Goal: Information Seeking & Learning: Understand process/instructions

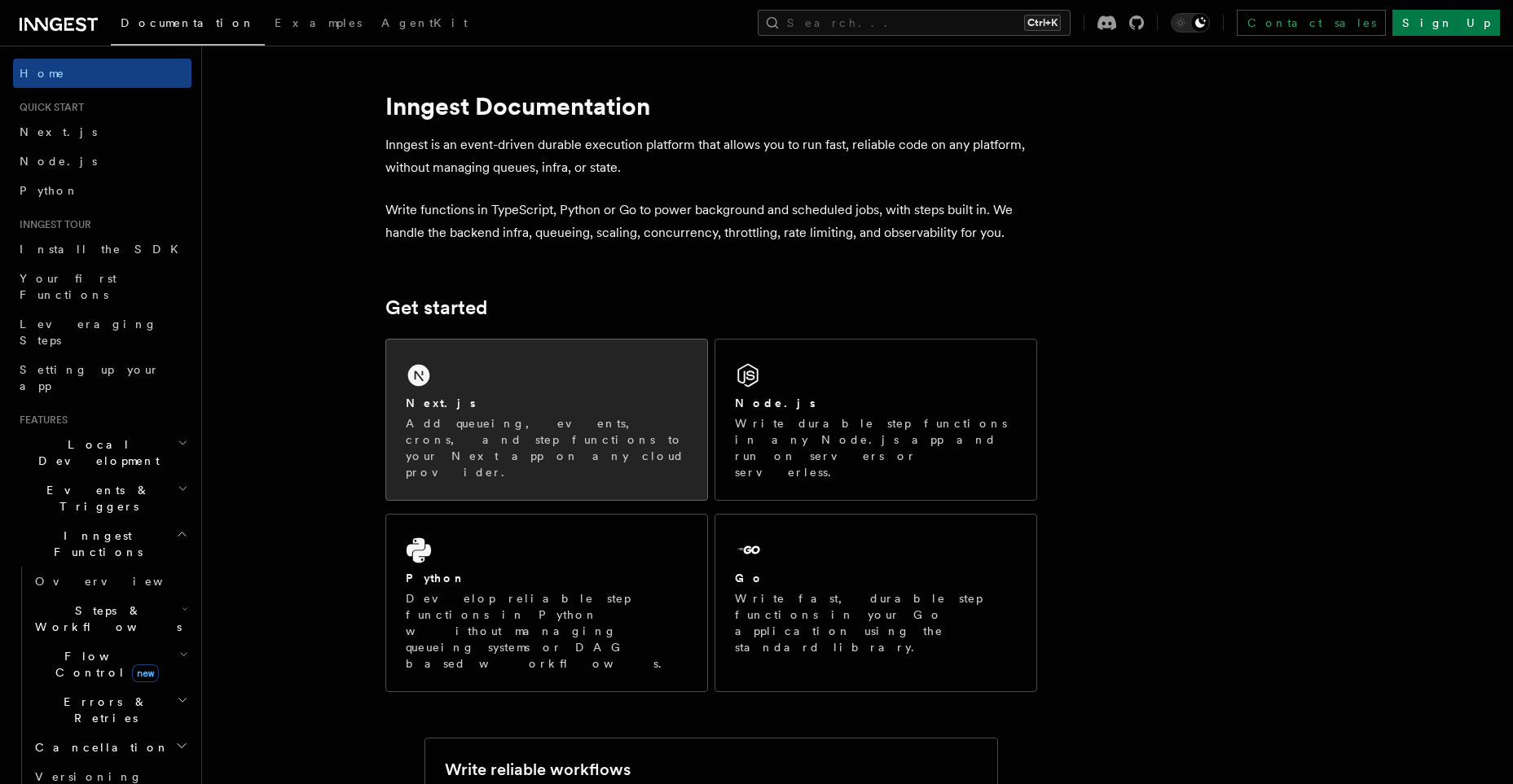
click at [501, 381] on div "Next.js Add queueing, events, crons, and step functions to your Next app on any…" at bounding box center [547, 419] width 321 height 160
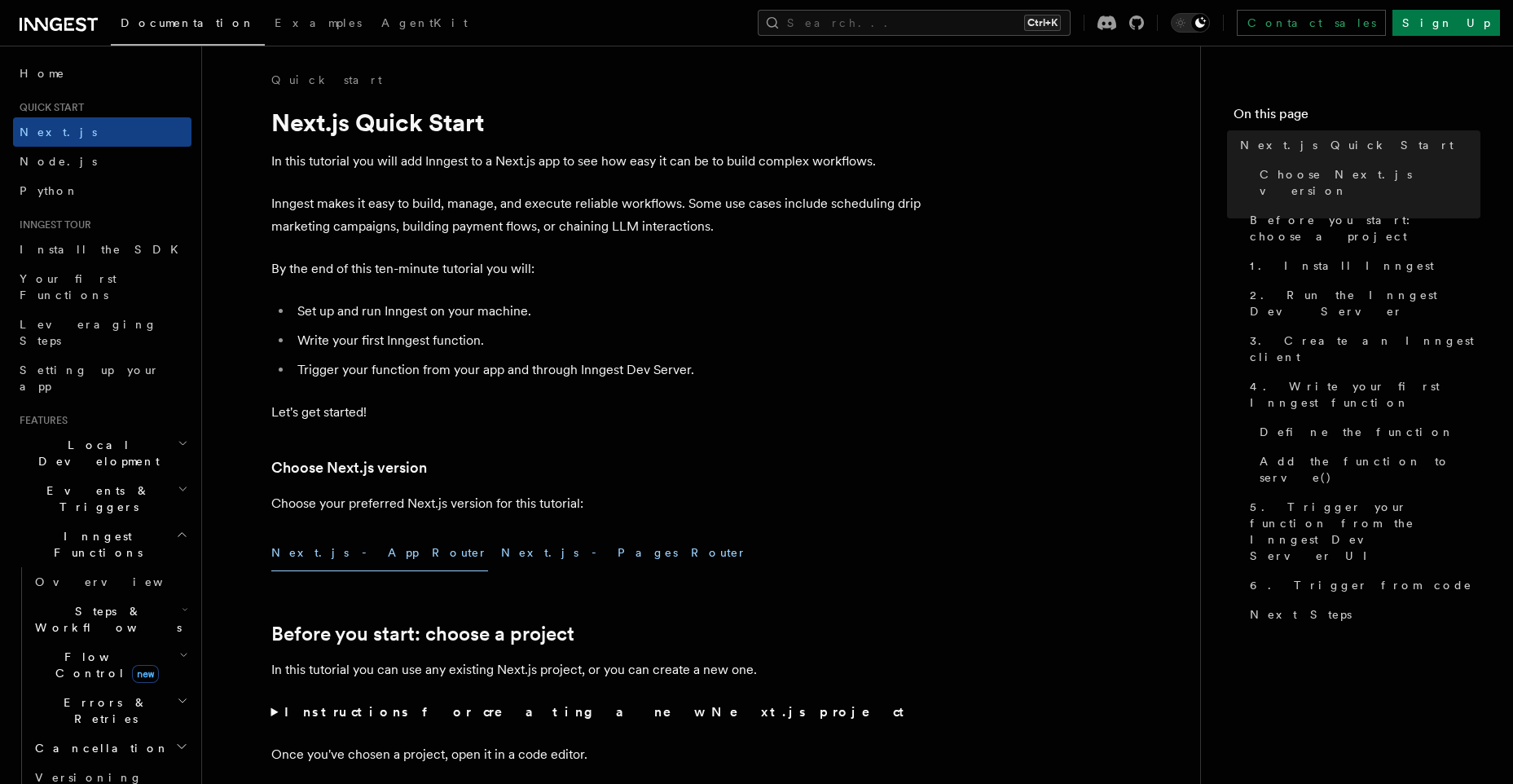
click at [501, 552] on button "Next.js - Pages Router" at bounding box center [624, 552] width 246 height 37
click at [335, 558] on button "Next.js - App Router" at bounding box center [380, 552] width 217 height 37
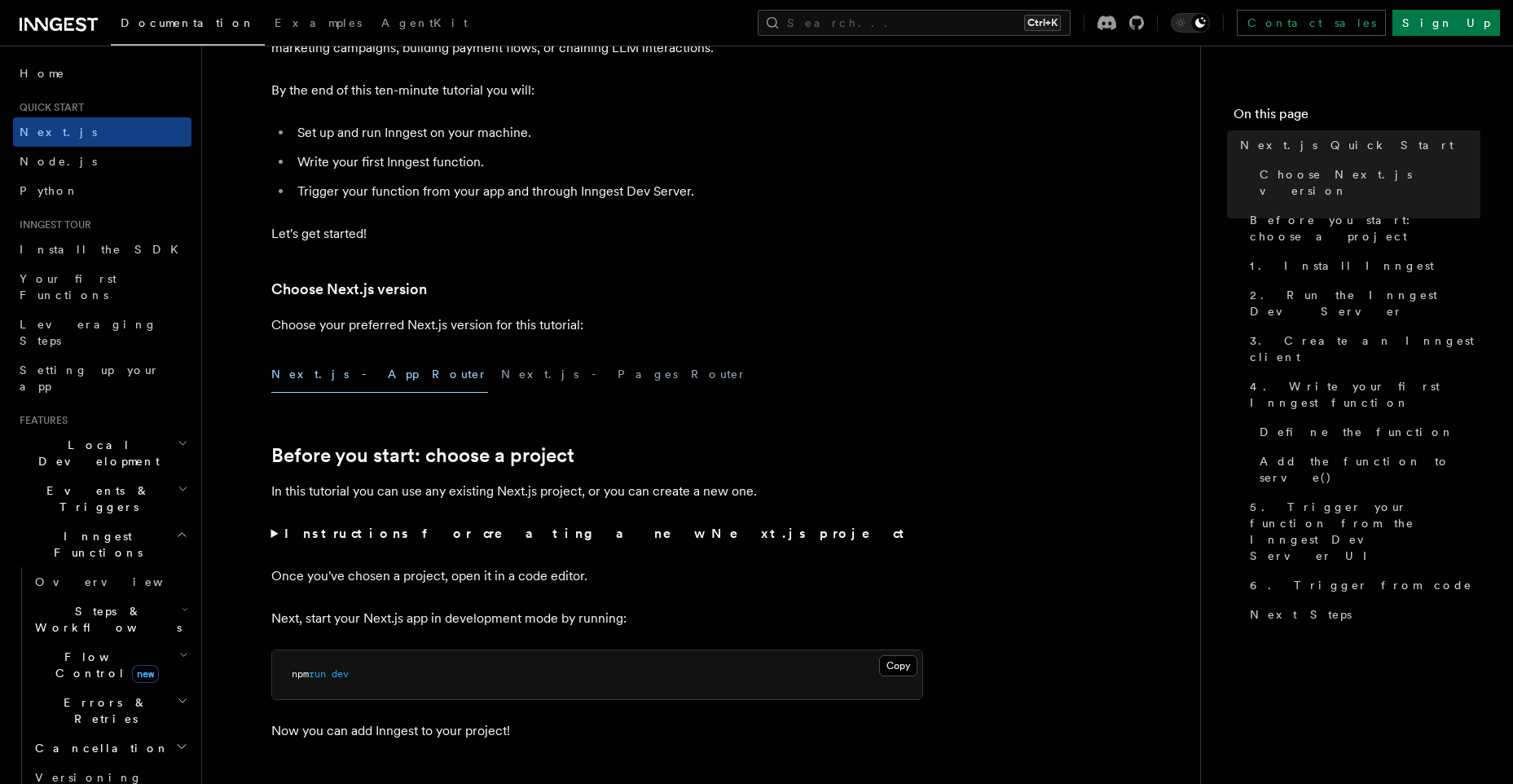
scroll to position [326, 0]
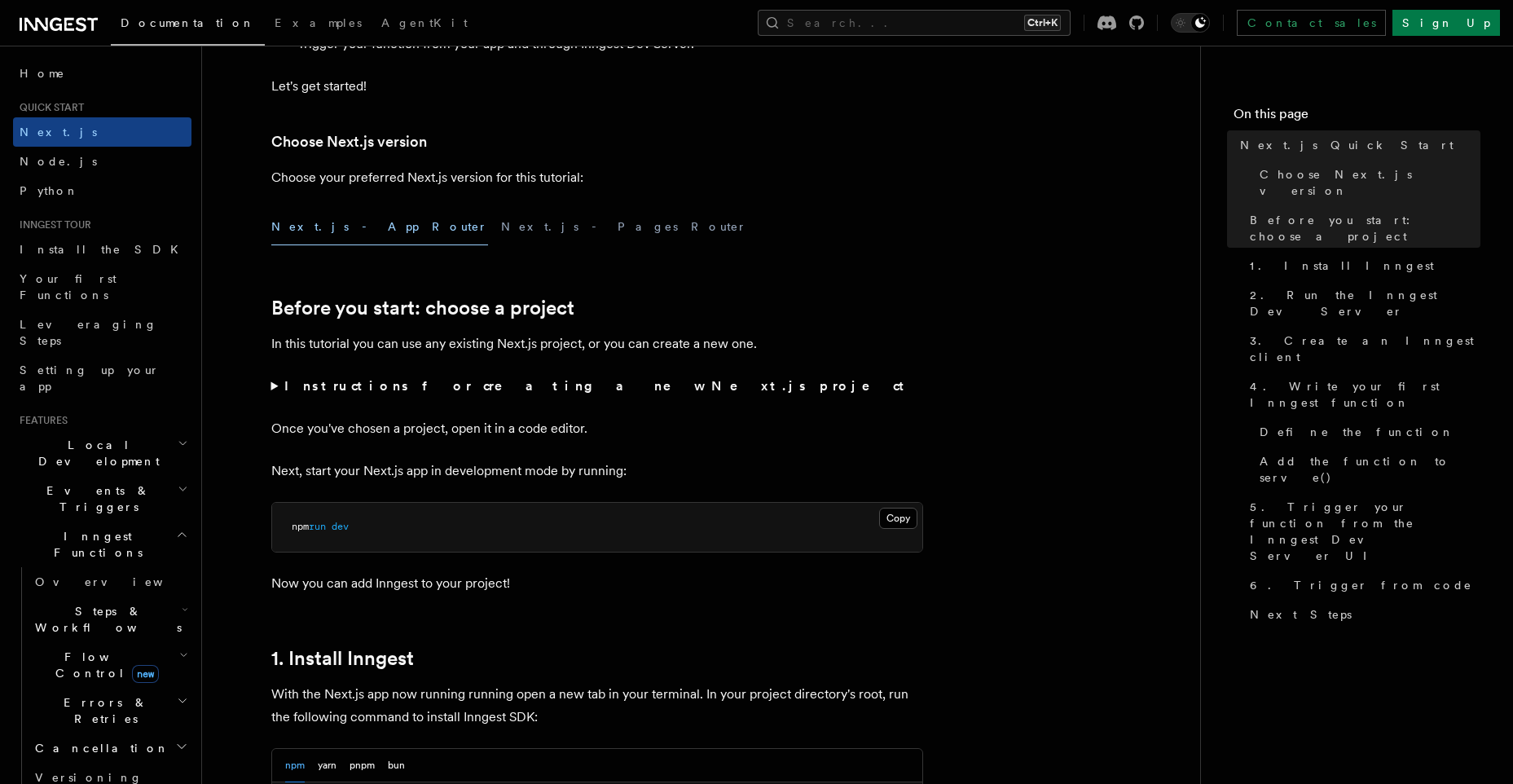
click at [306, 389] on strong "Instructions for creating a new Next.js project" at bounding box center [597, 386] width 627 height 16
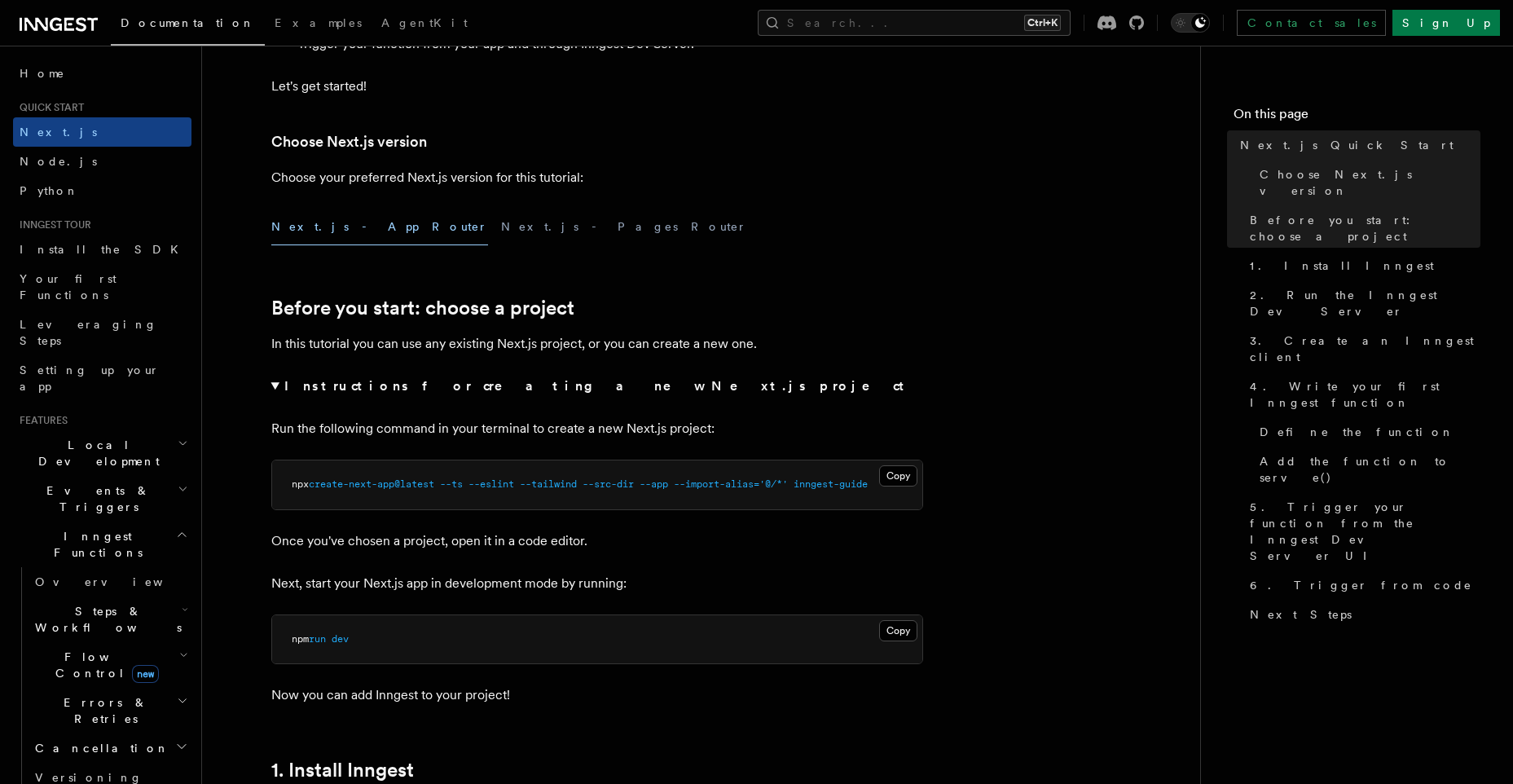
click at [286, 387] on strong "Instructions for creating a new Next.js project" at bounding box center [597, 386] width 627 height 16
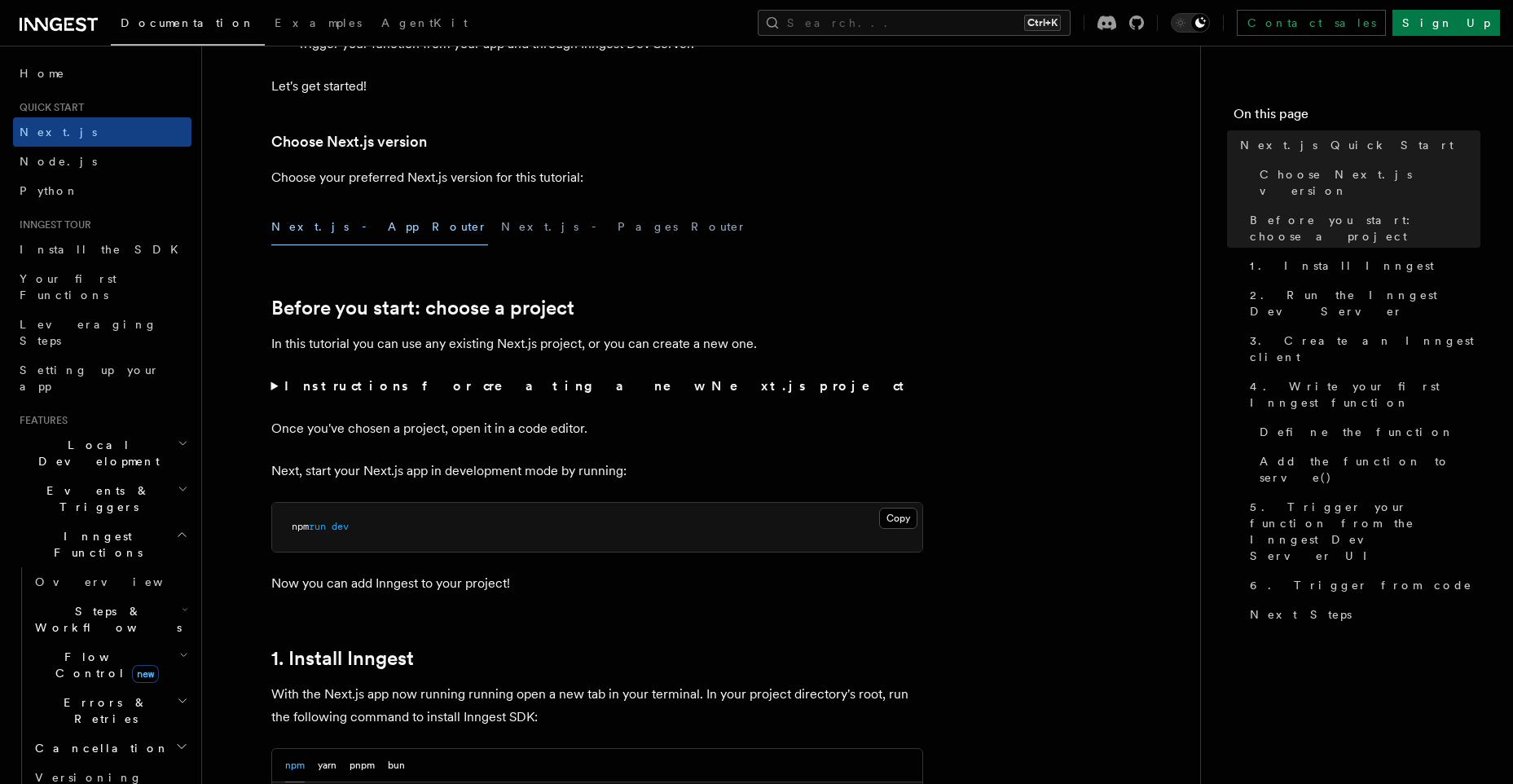
click at [286, 387] on strong "Instructions for creating a new Next.js project" at bounding box center [597, 386] width 627 height 16
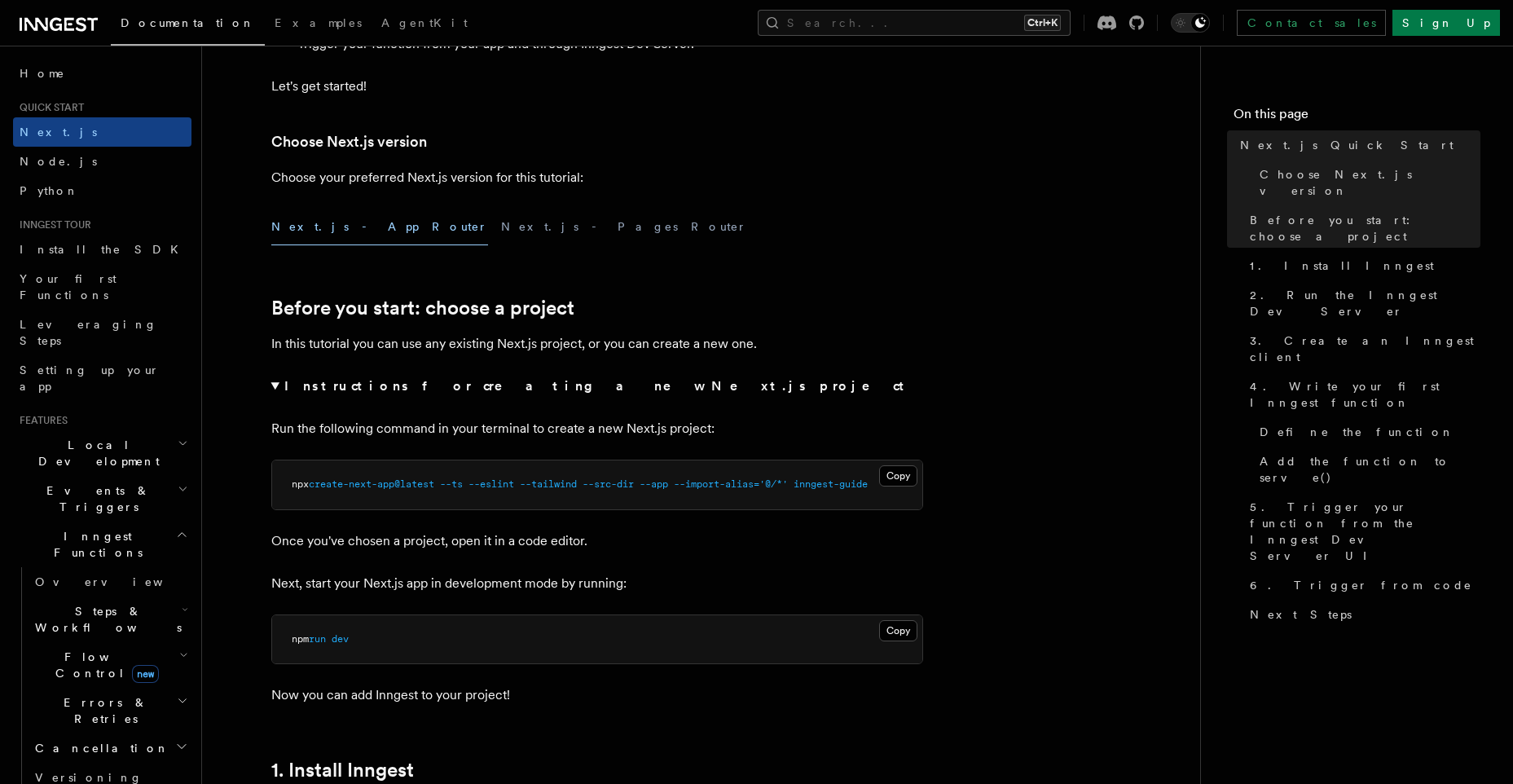
click at [286, 387] on strong "Instructions for creating a new Next.js project" at bounding box center [597, 386] width 627 height 16
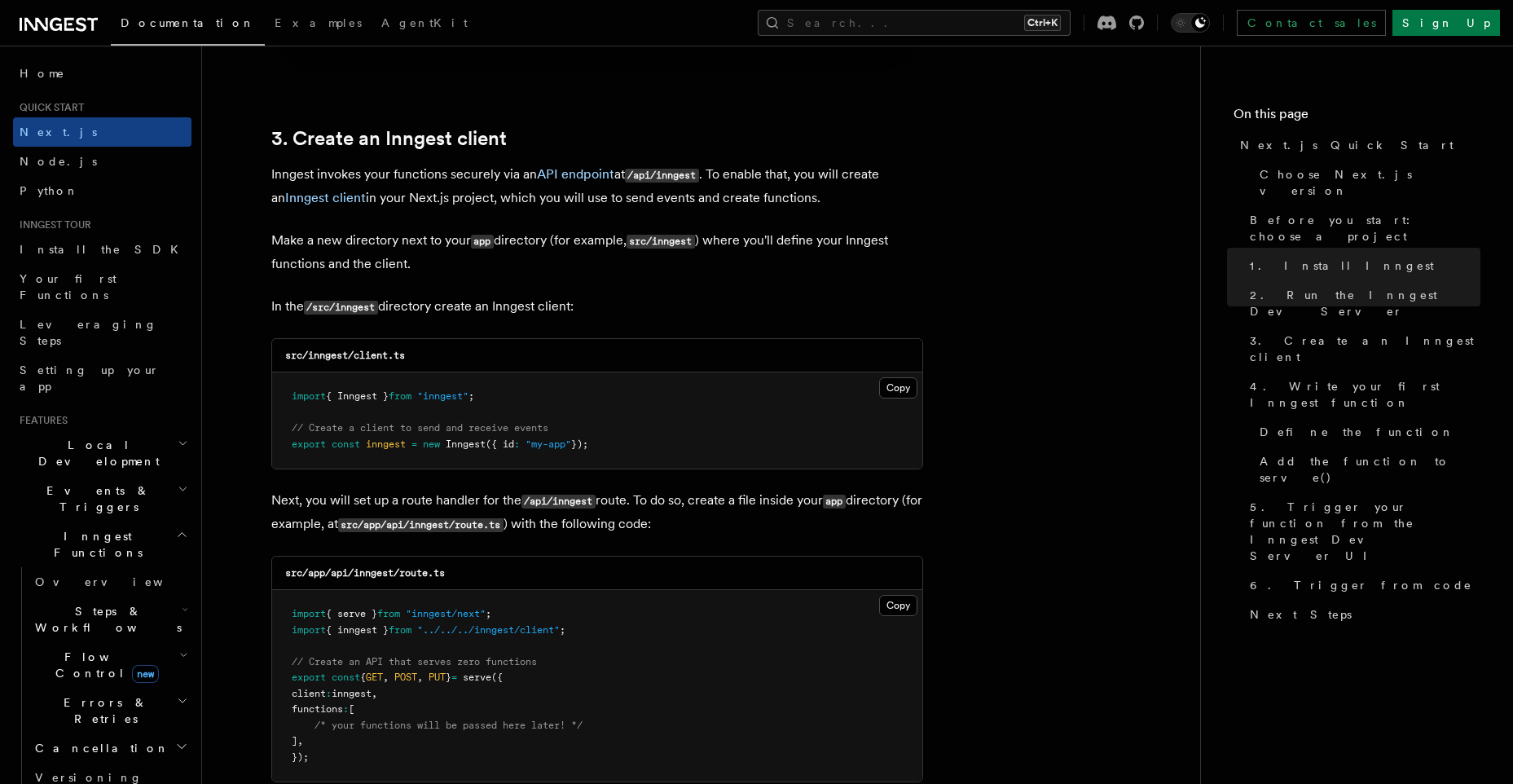
scroll to position [2036, 0]
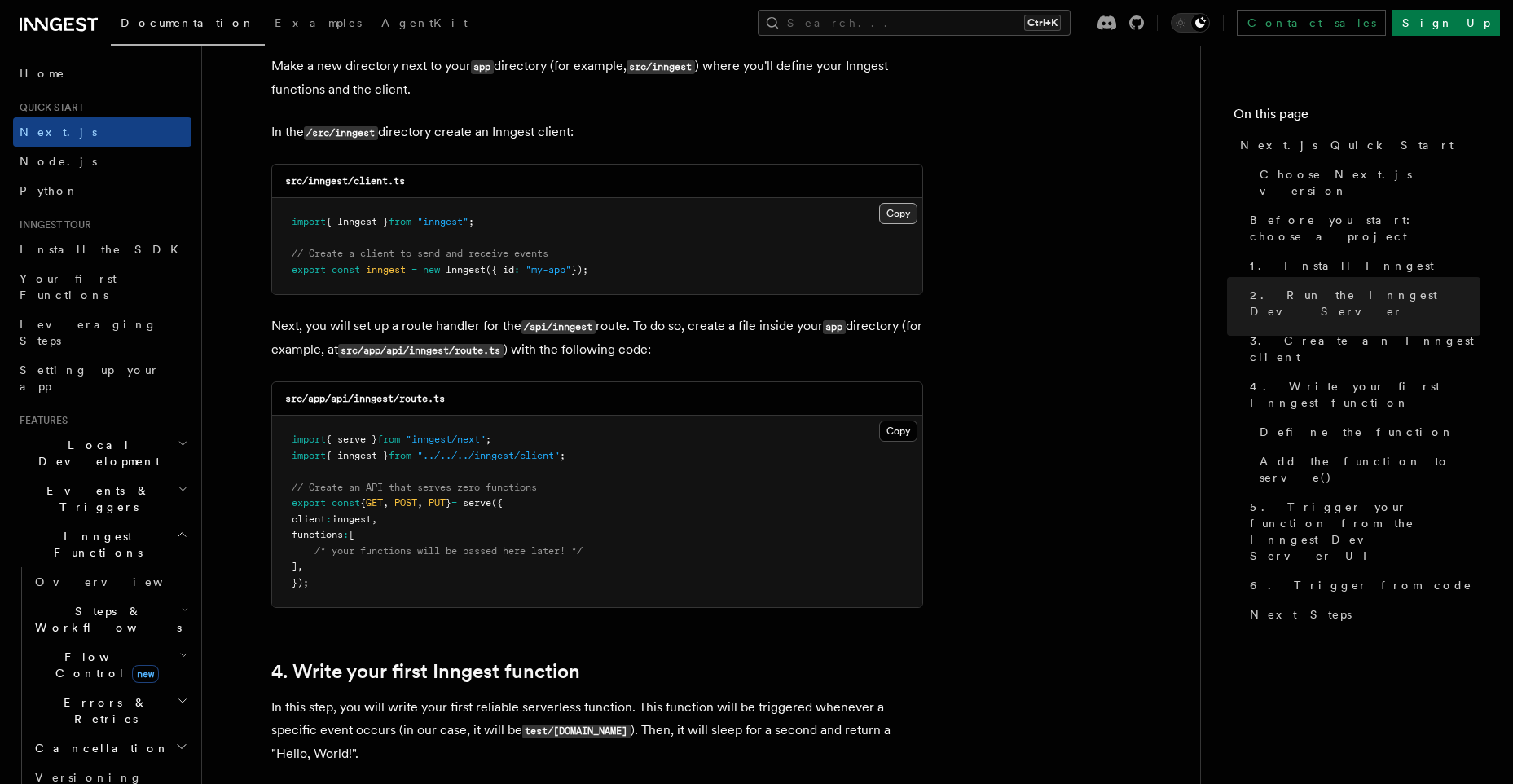
click at [888, 214] on button "Copy Copied" at bounding box center [898, 213] width 38 height 21
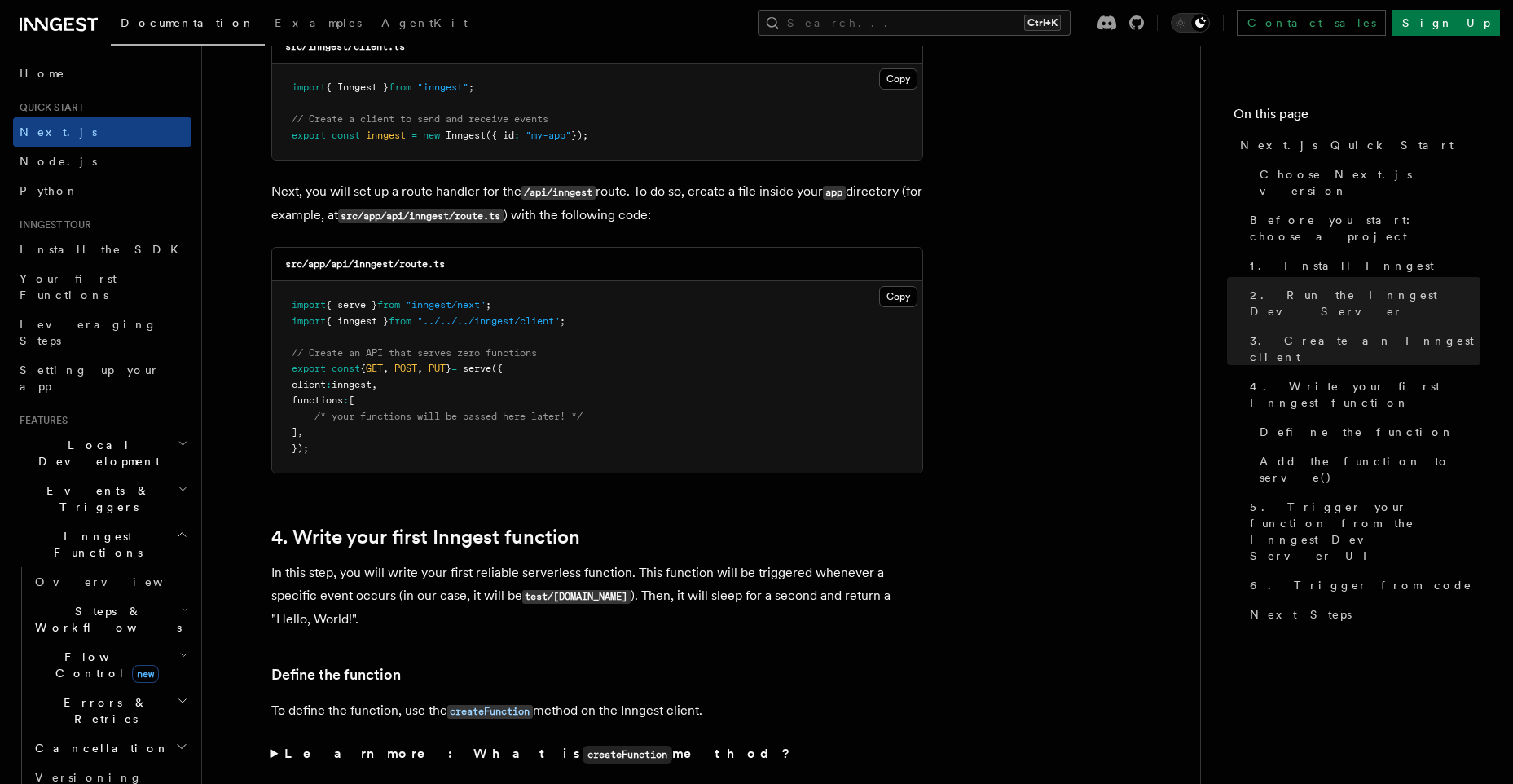
scroll to position [2200, 0]
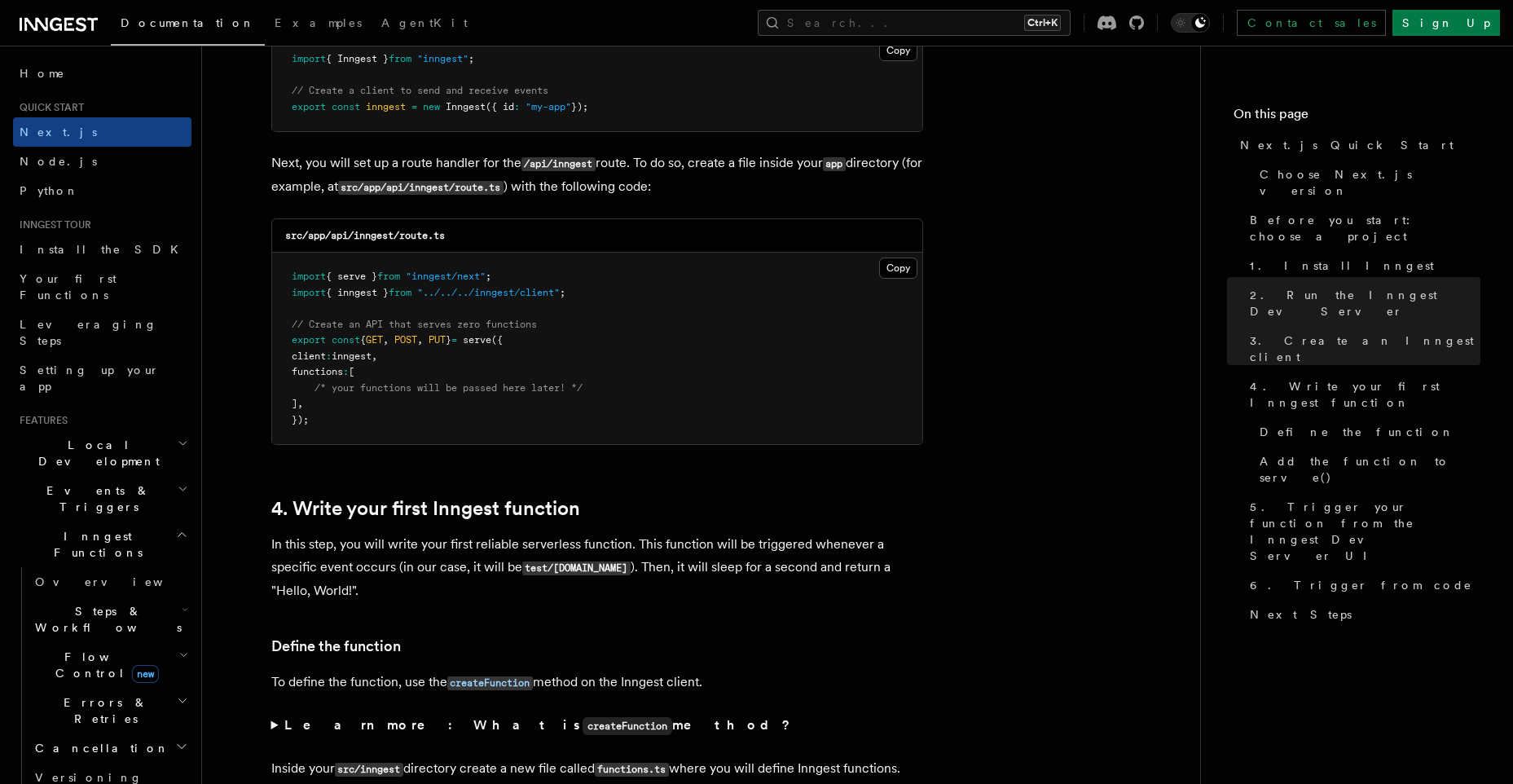
click at [400, 275] on span "from" at bounding box center [389, 275] width 23 height 11
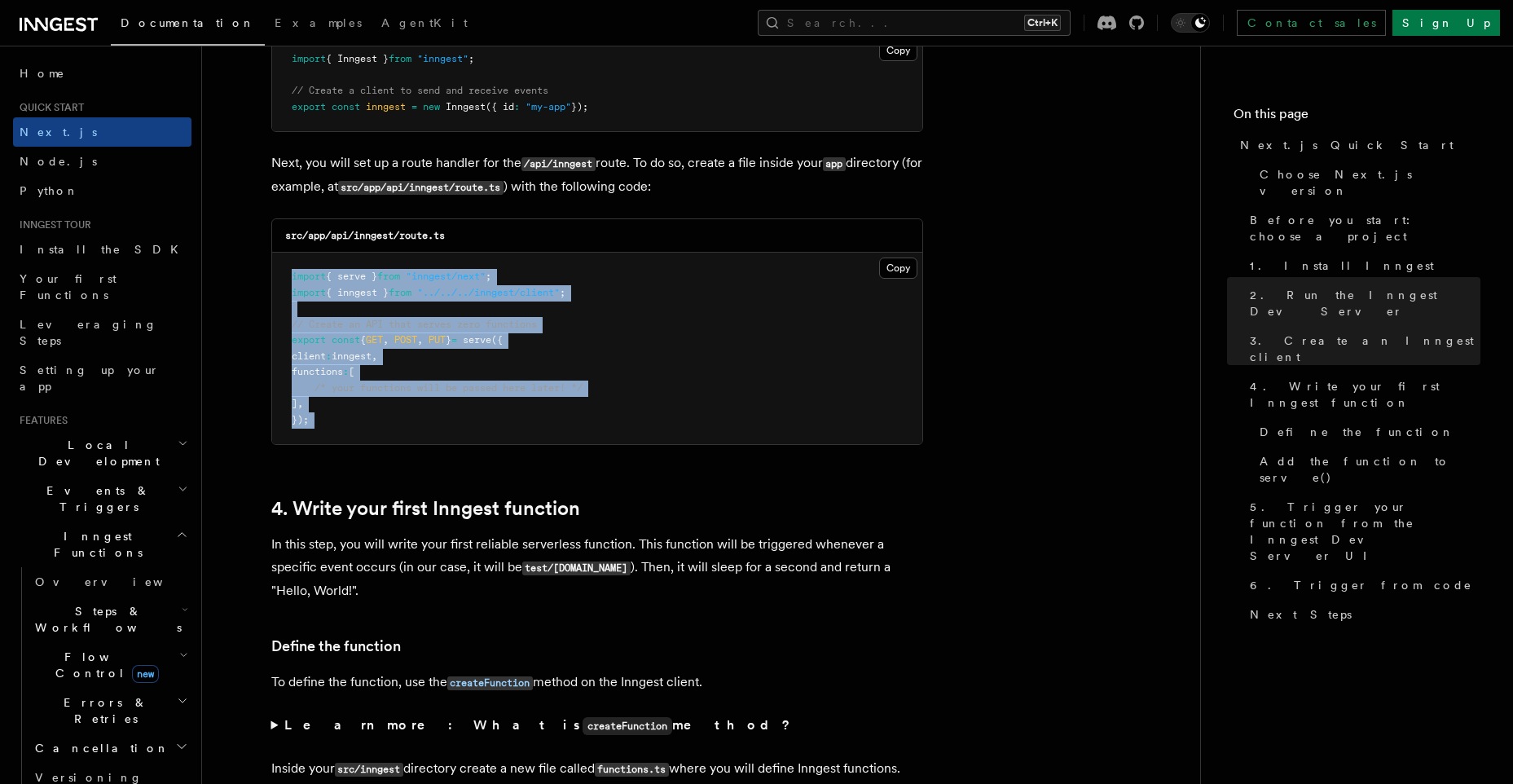
drag, startPoint x: 405, startPoint y: 275, endPoint x: 424, endPoint y: 424, distance: 150.2
click at [424, 424] on pre "import { serve } from "inngest/next" ; import { inngest } from "../../../innges…" at bounding box center [597, 348] width 651 height 191
copy article "import { serve } from "inngest/next" ; import { inngest } from "../../../innges…"
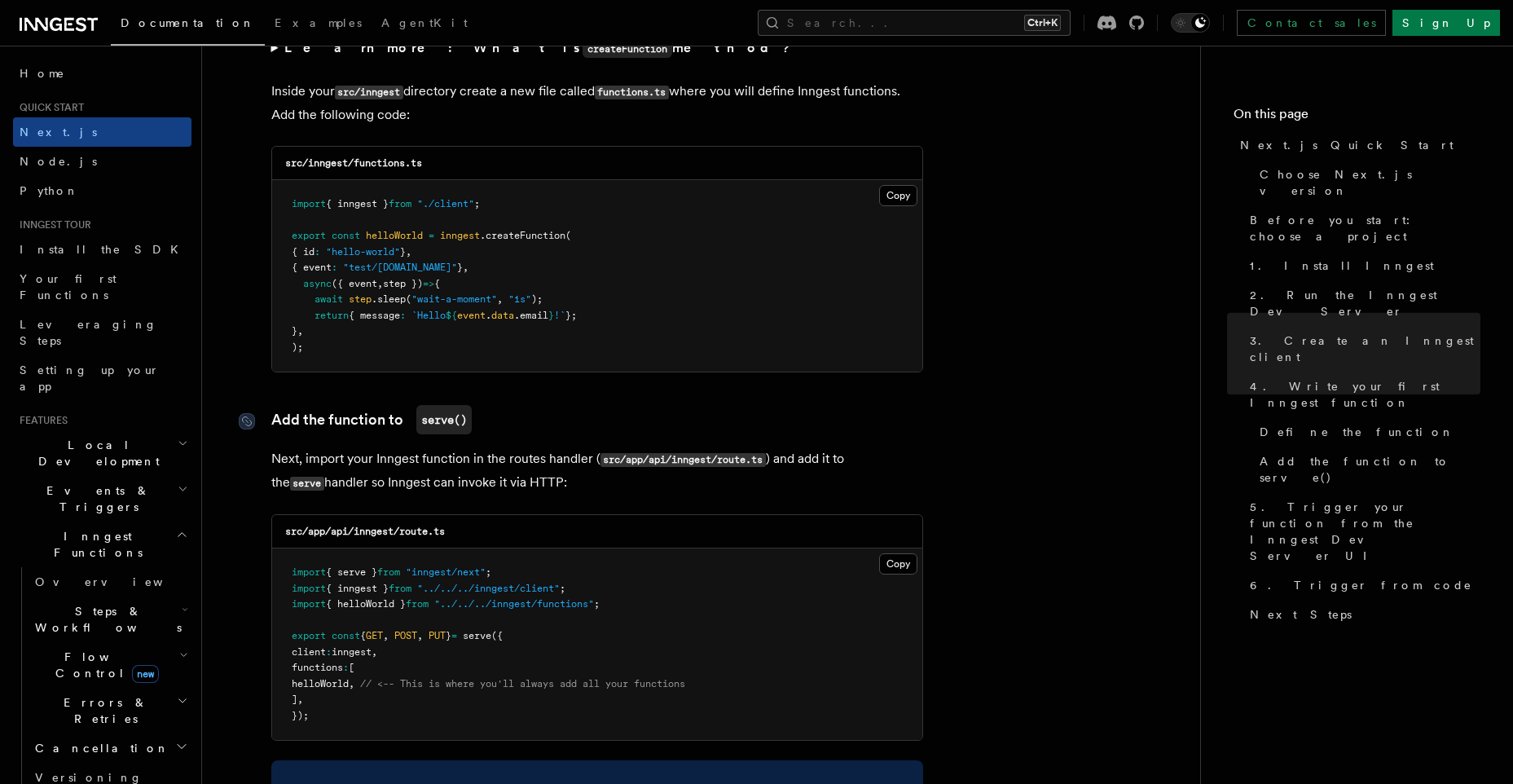
scroll to position [3013, 0]
